Goal: Information Seeking & Learning: Find specific fact

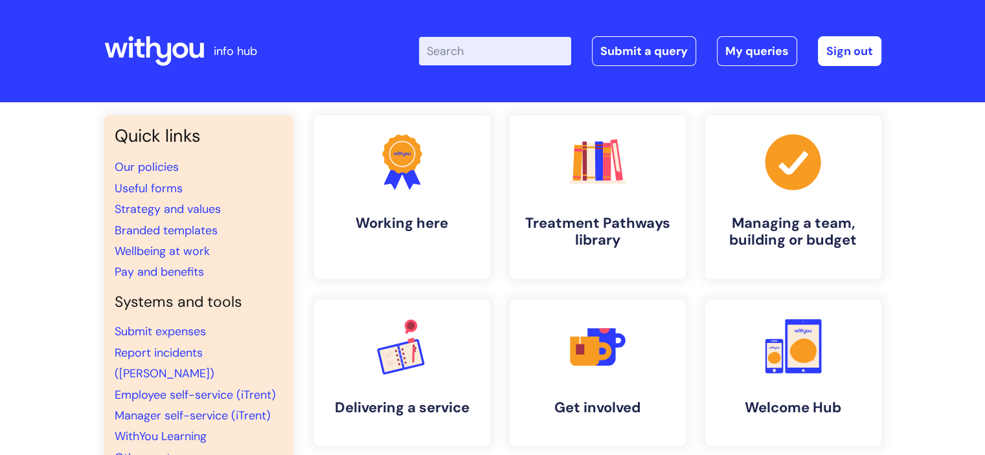
click at [471, 47] on input "Enter your search term here..." at bounding box center [495, 51] width 152 height 28
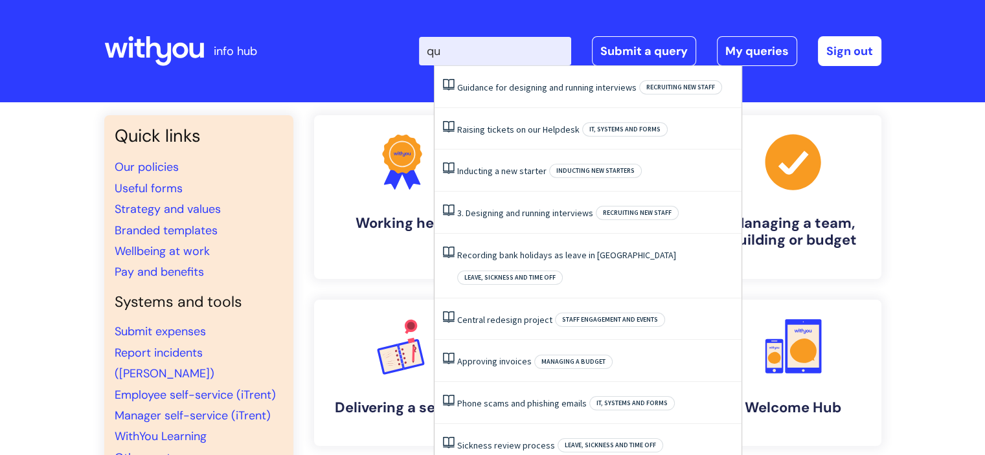
type input "q"
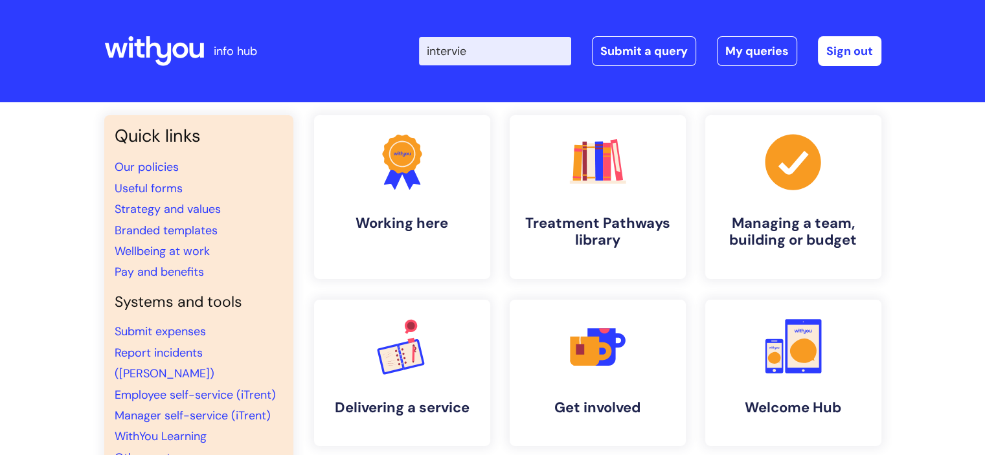
type input "interview"
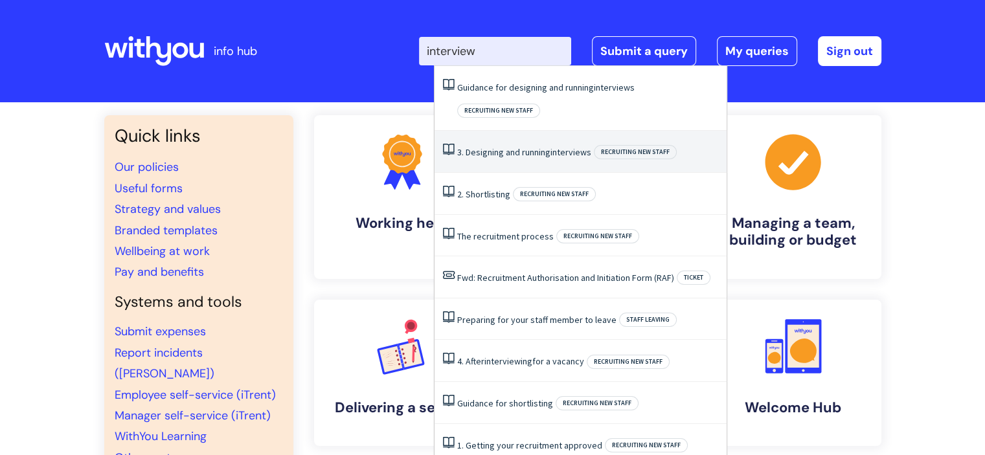
click at [537, 131] on li "3. Designing and running interviews Recruiting new staff" at bounding box center [581, 152] width 292 height 42
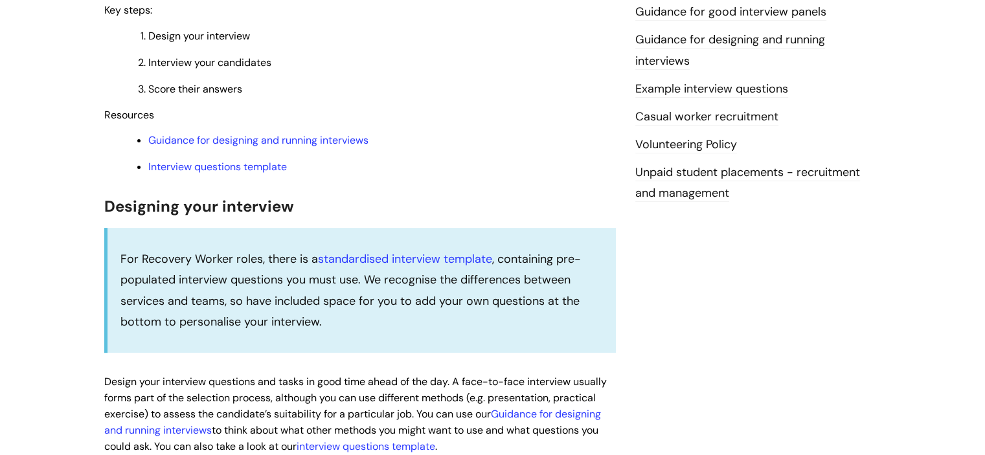
scroll to position [405, 0]
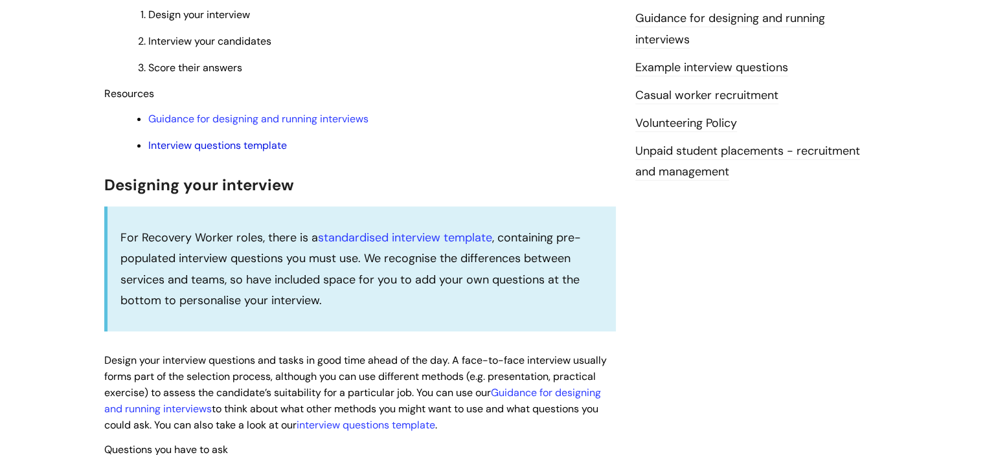
click at [267, 149] on link "Interview questions template" at bounding box center [217, 146] width 139 height 14
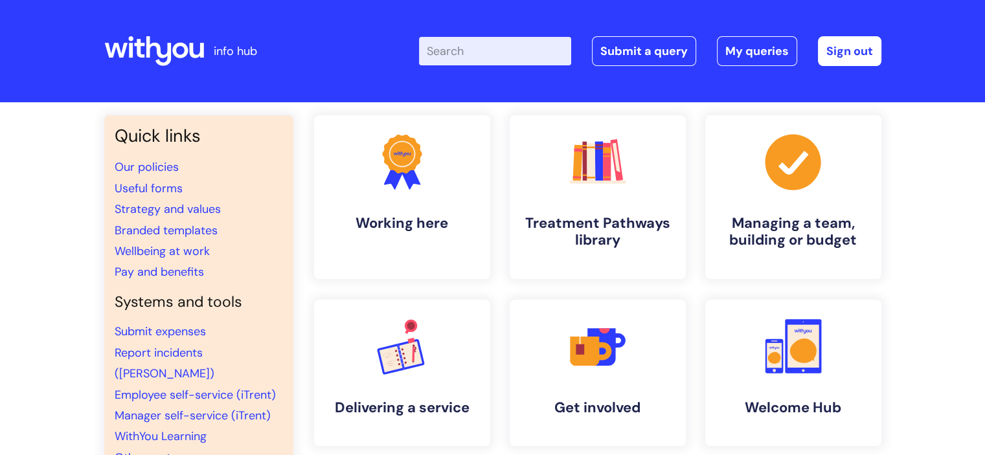
click at [475, 56] on input "Enter your search term here..." at bounding box center [495, 51] width 152 height 28
type input "interview"
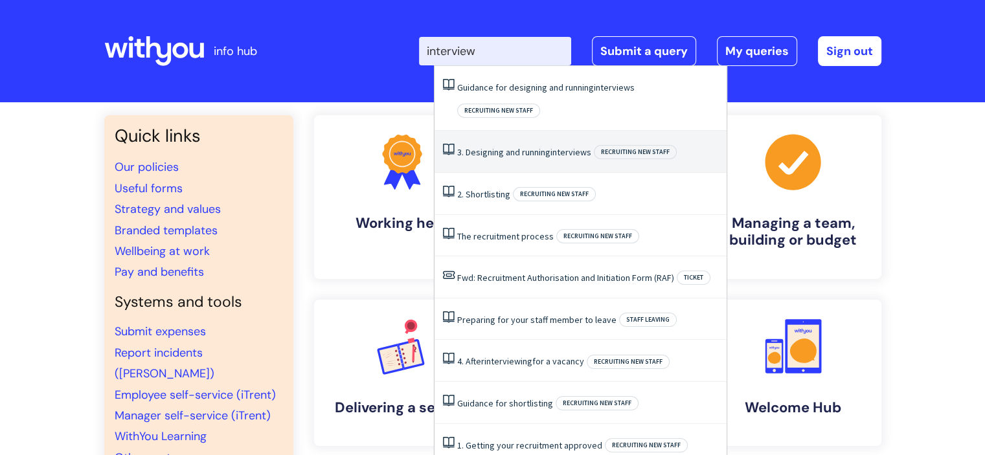
click at [518, 146] on link "3. Designing and running interviews" at bounding box center [524, 152] width 134 height 12
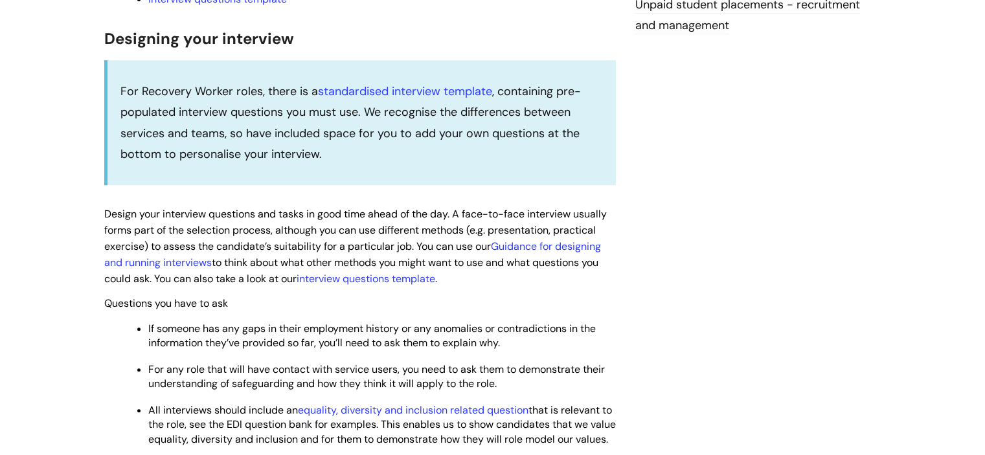
scroll to position [550, 0]
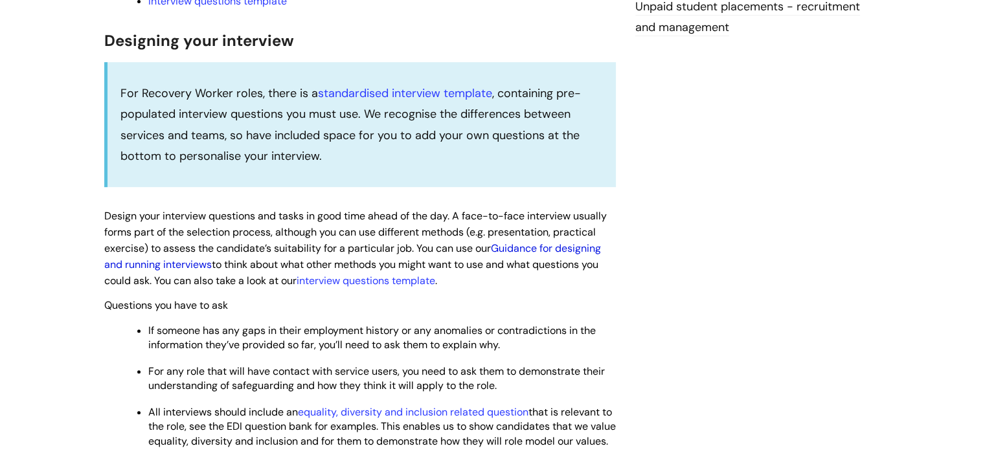
click at [569, 248] on link "Guidance for designing and running interviews" at bounding box center [352, 257] width 497 height 30
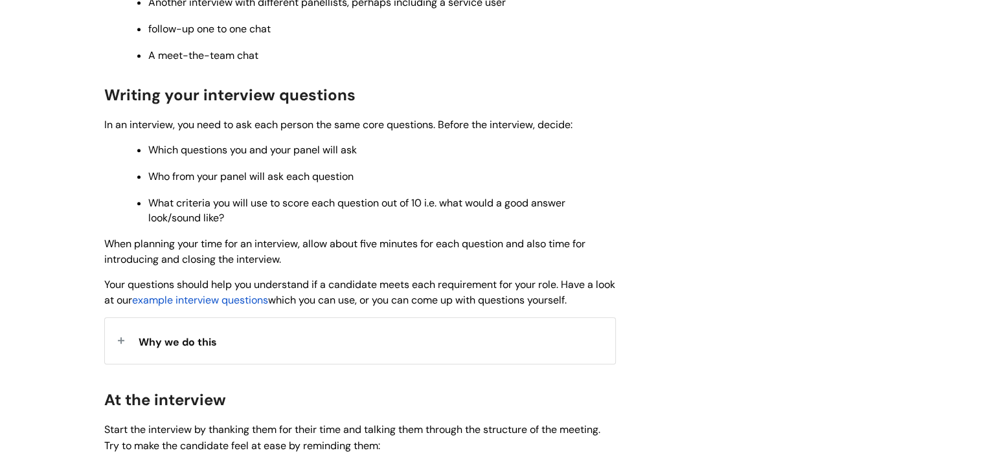
scroll to position [929, 0]
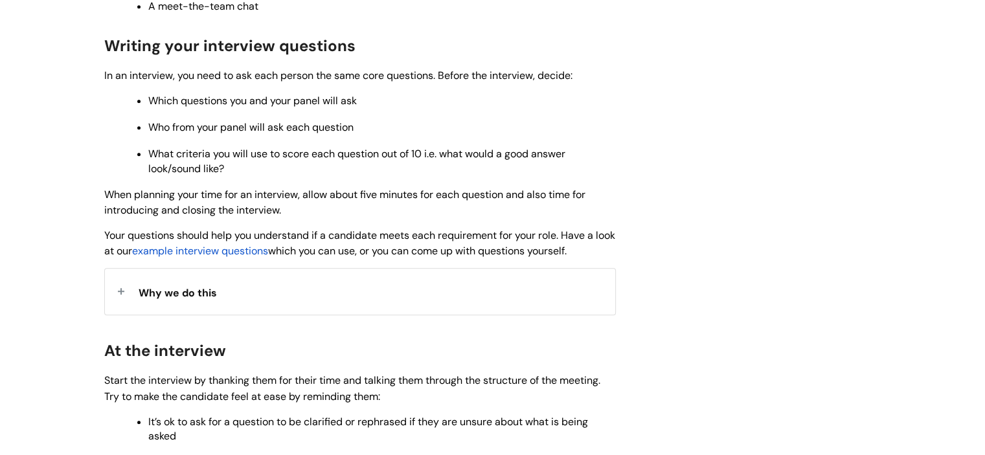
click at [227, 258] on span "example interview questions" at bounding box center [200, 251] width 136 height 14
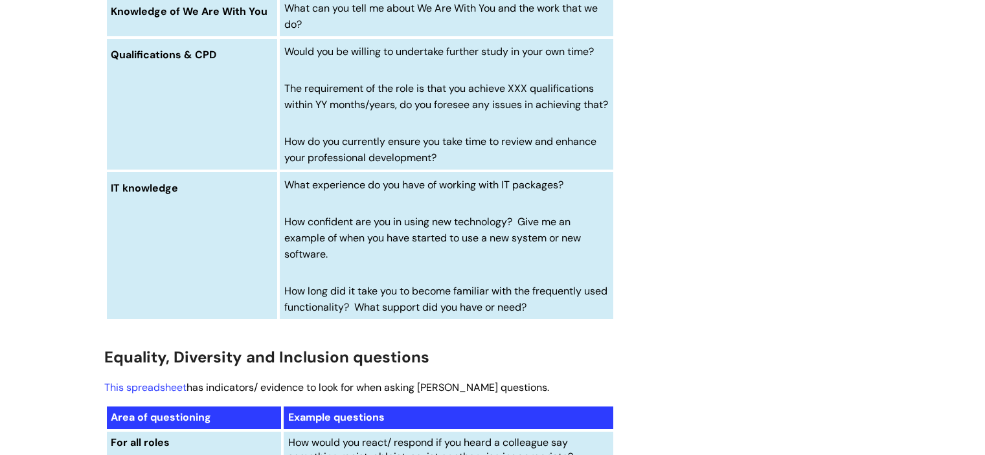
scroll to position [4777, 0]
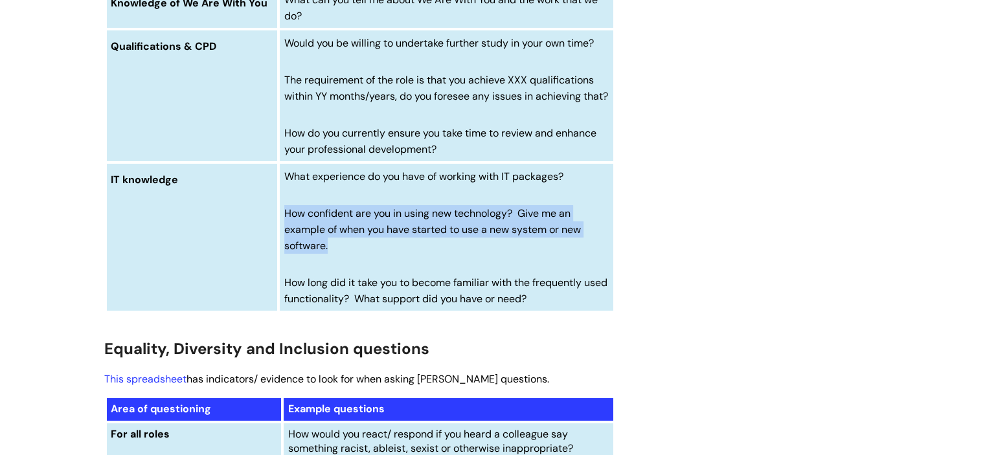
drag, startPoint x: 328, startPoint y: 279, endPoint x: 284, endPoint y: 251, distance: 52.3
click at [284, 251] on span "How confident are you in using new technology? Give me an example of when you h…" at bounding box center [432, 230] width 297 height 46
